Goal: Transaction & Acquisition: Download file/media

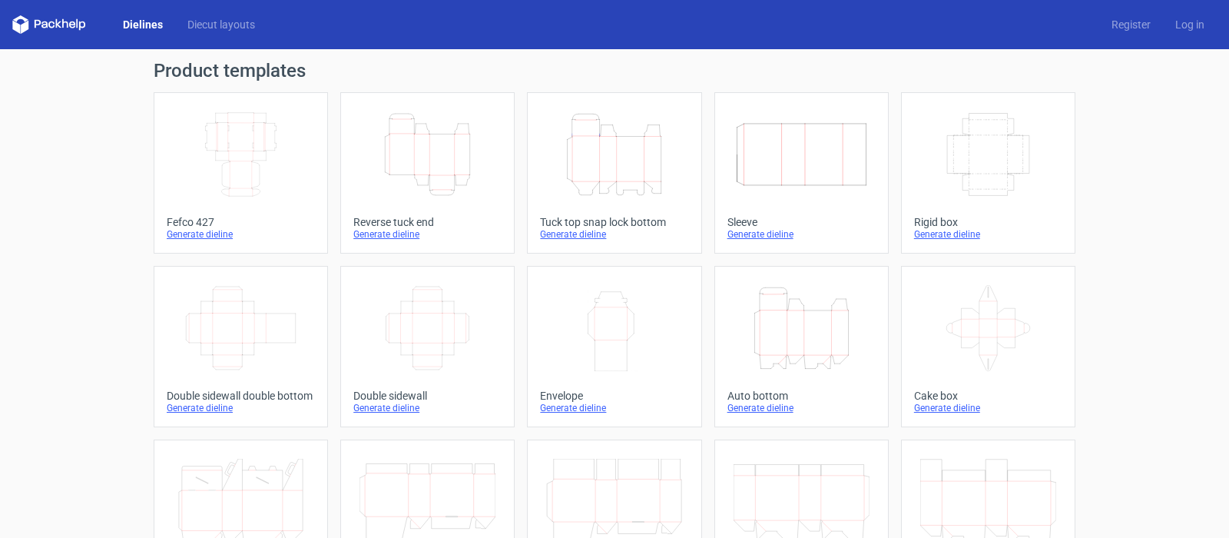
click at [583, 233] on div "Generate dieline" at bounding box center [614, 234] width 148 height 12
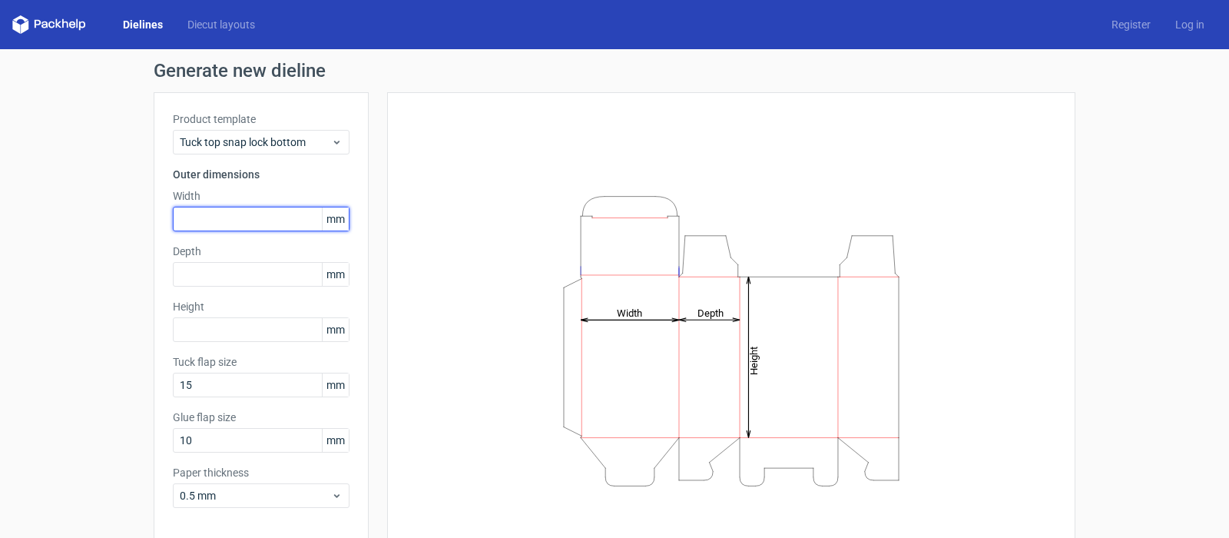
click at [173, 219] on input "text" at bounding box center [261, 219] width 177 height 25
type input "85"
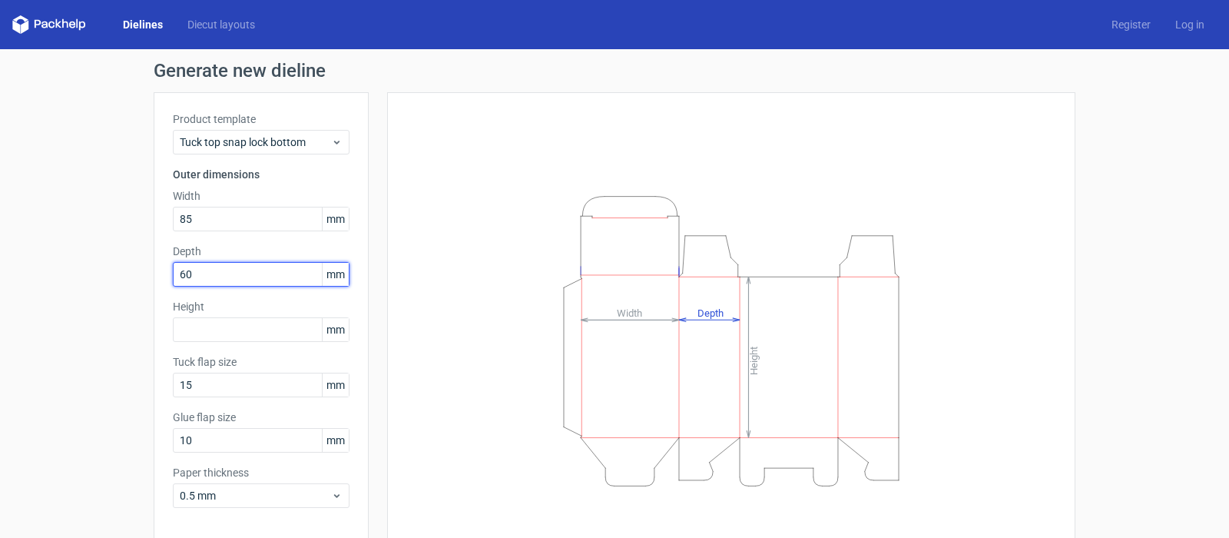
type input "60"
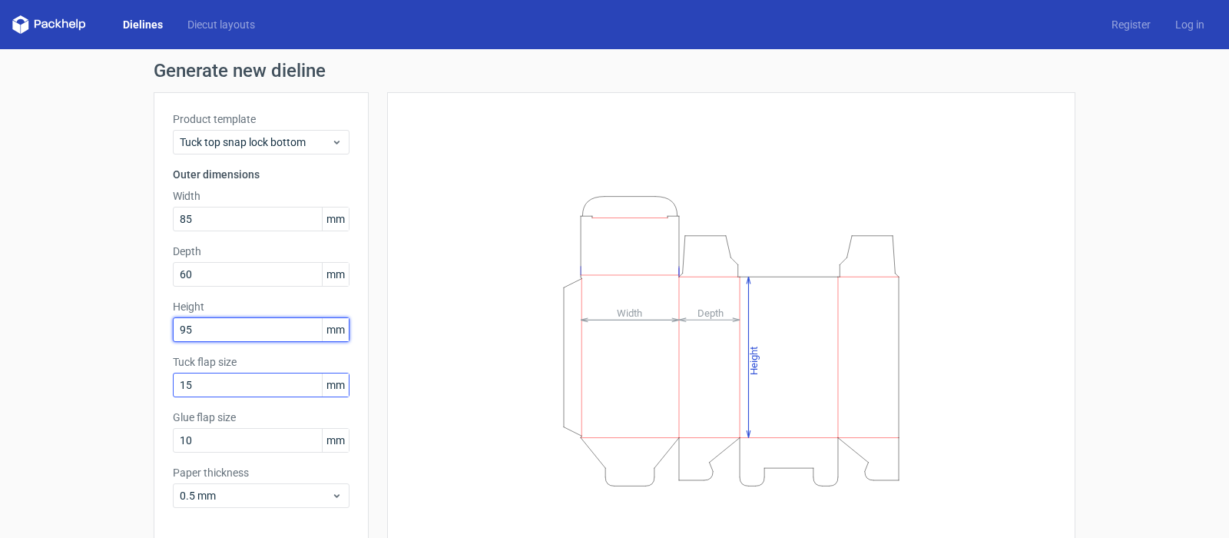
type input "95"
drag, startPoint x: 201, startPoint y: 384, endPoint x: 111, endPoint y: 378, distance: 90.1
click at [120, 380] on div "Generate new dieline Product template Tuck top snap lock bottom Outer dimension…" at bounding box center [614, 325] width 1229 height 552
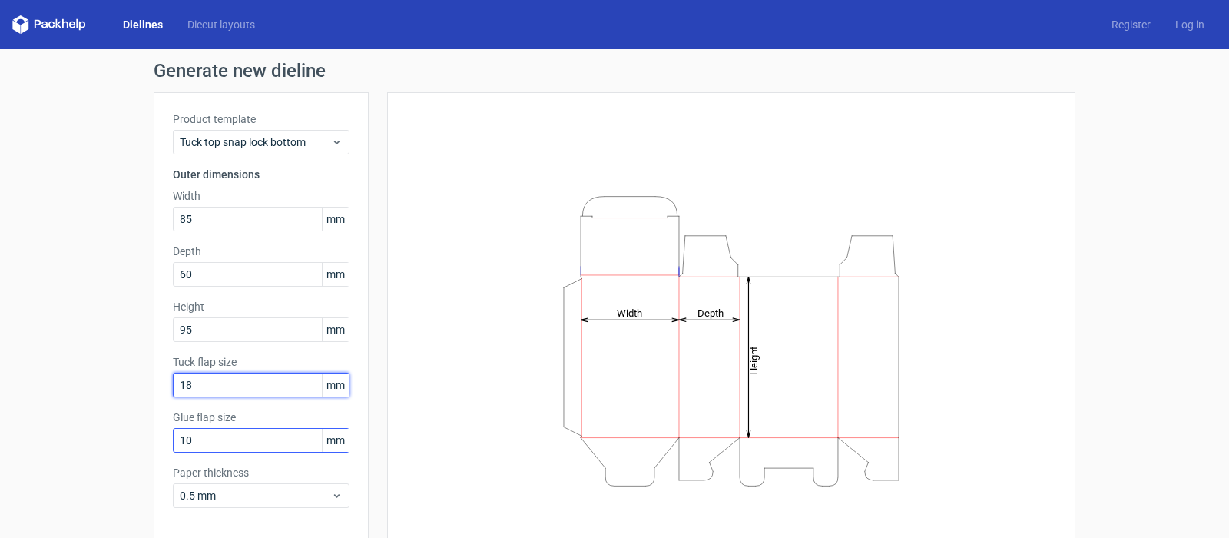
type input "18"
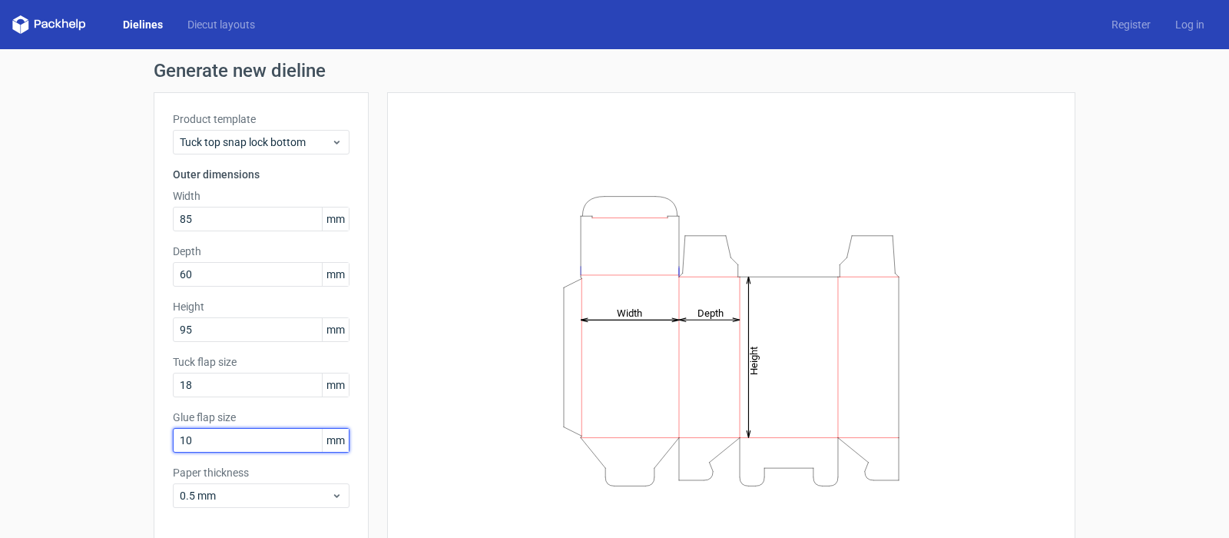
drag, startPoint x: 194, startPoint y: 440, endPoint x: 133, endPoint y: 449, distance: 61.3
click at [133, 449] on div "Generate new dieline Product template Tuck top snap lock bottom Outer dimension…" at bounding box center [614, 325] width 1229 height 552
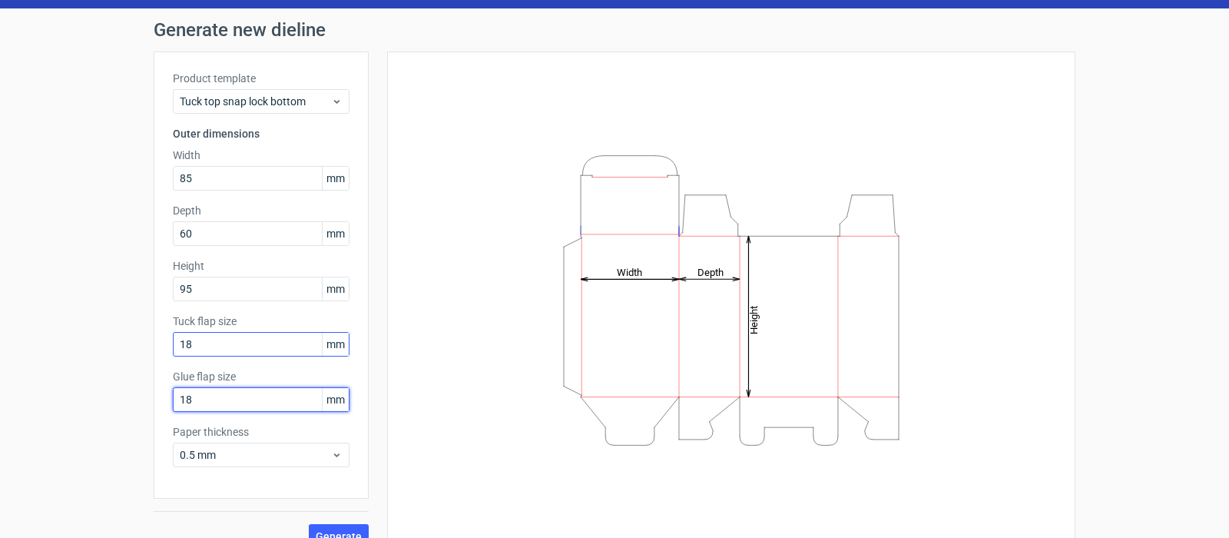
scroll to position [64, 0]
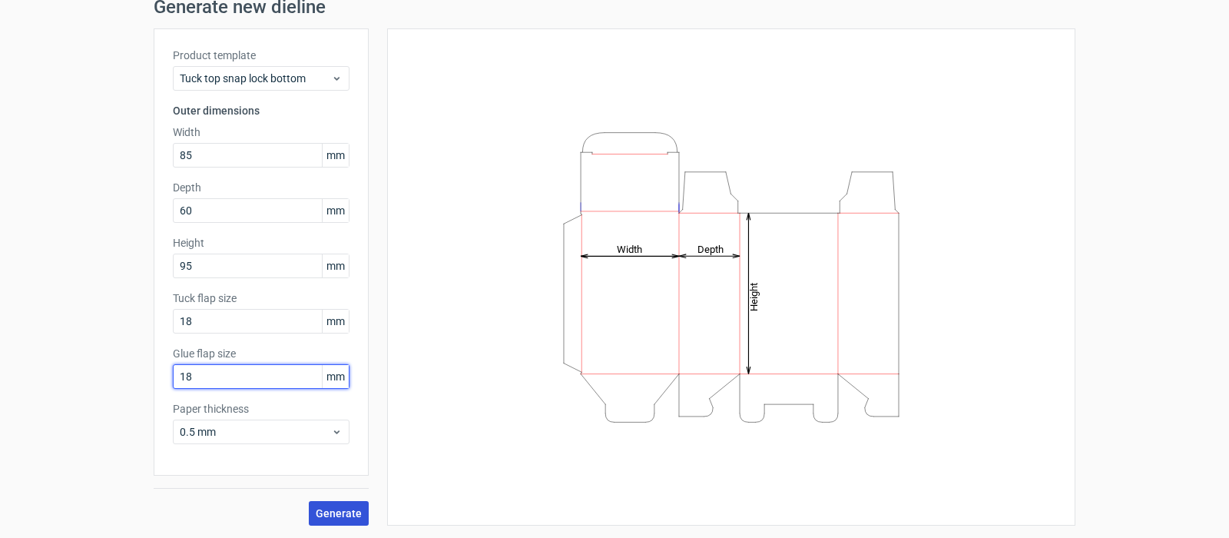
type input "18"
click at [323, 514] on span "Generate" at bounding box center [339, 513] width 46 height 11
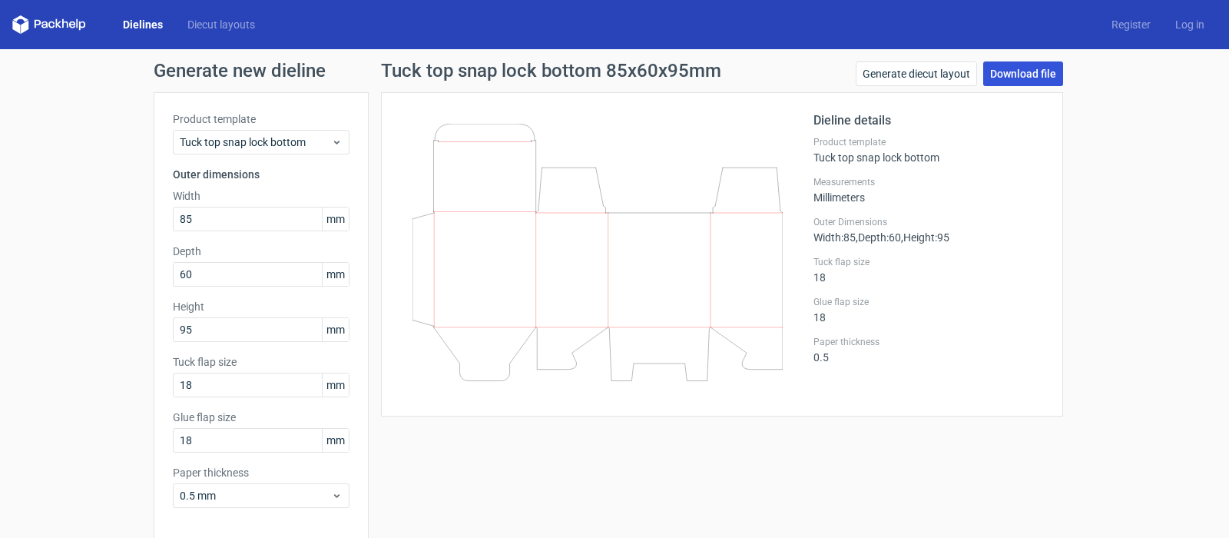
click at [1007, 73] on link "Download file" at bounding box center [1023, 73] width 80 height 25
drag, startPoint x: 144, startPoint y: 535, endPoint x: 81, endPoint y: 429, distance: 123.3
click at [81, 429] on div "Generate new dieline Product template Tuck top snap lock bottom Outer dimension…" at bounding box center [614, 325] width 1229 height 552
